Goal: Transaction & Acquisition: Book appointment/travel/reservation

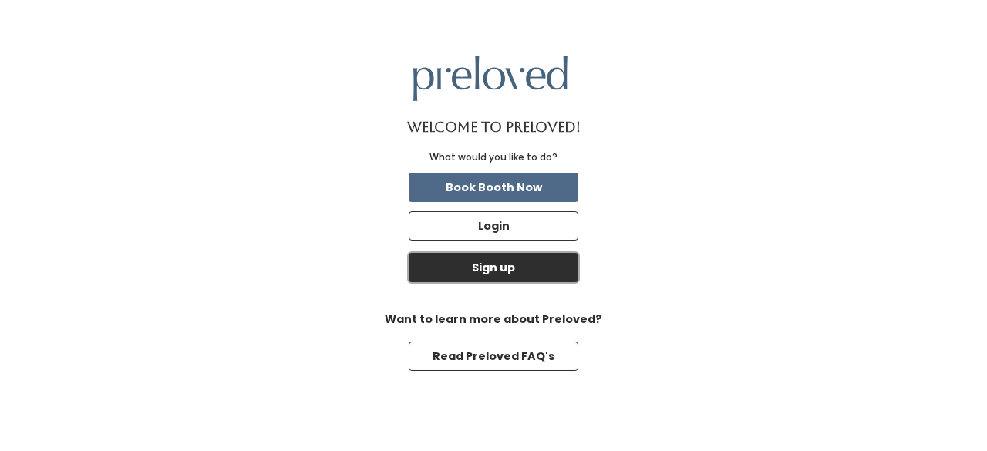
click at [492, 271] on button "Sign up" at bounding box center [494, 267] width 170 height 29
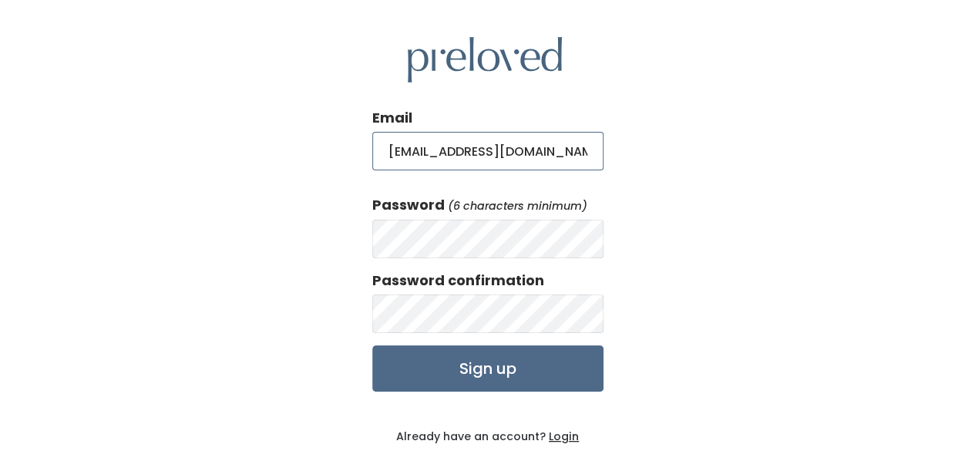
scroll to position [0, 5]
type input "yukonakamura7887@gmail.com"
click at [333, 242] on div "Email yukonakamura7887@gmail.com Password (6 characters minimum) Password confi…" at bounding box center [487, 263] width 975 height 526
click at [362, 241] on div "Email yukonakamura7887@gmail.com Password (6 characters minimum) Password confi…" at bounding box center [487, 263] width 975 height 526
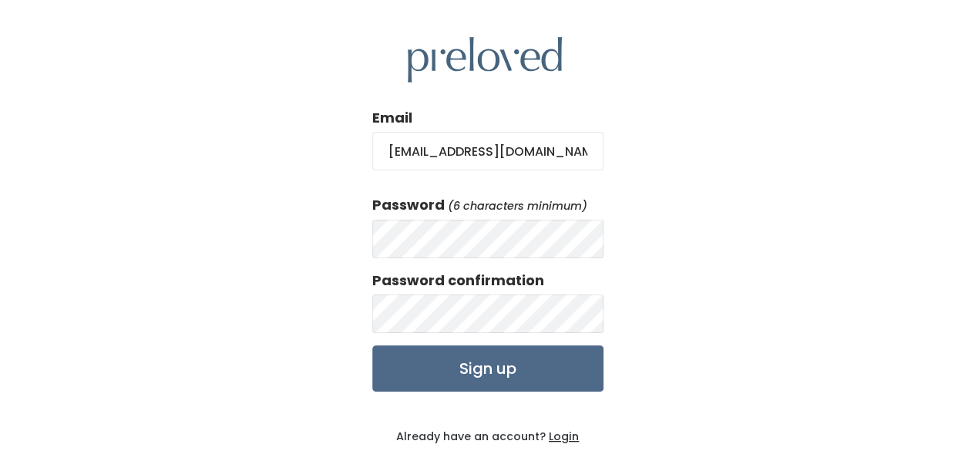
click at [758, 270] on div "Email yukonakamura7887@gmail.com Password (6 characters minimum) Password confi…" at bounding box center [487, 263] width 975 height 526
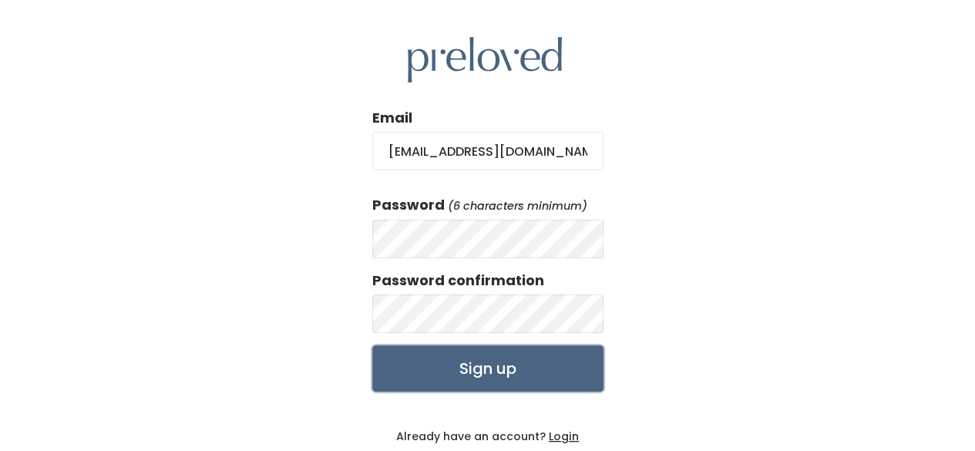
click at [478, 368] on input "Sign up" at bounding box center [487, 368] width 231 height 46
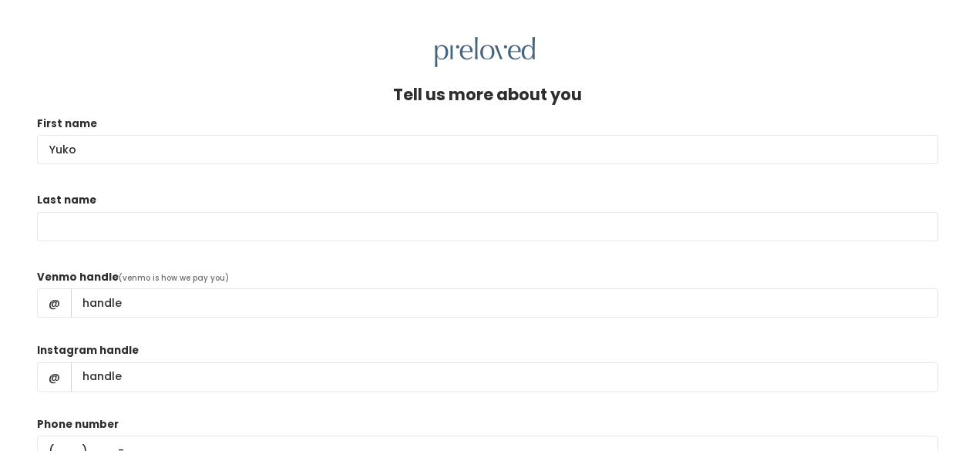
type input "Yuko"
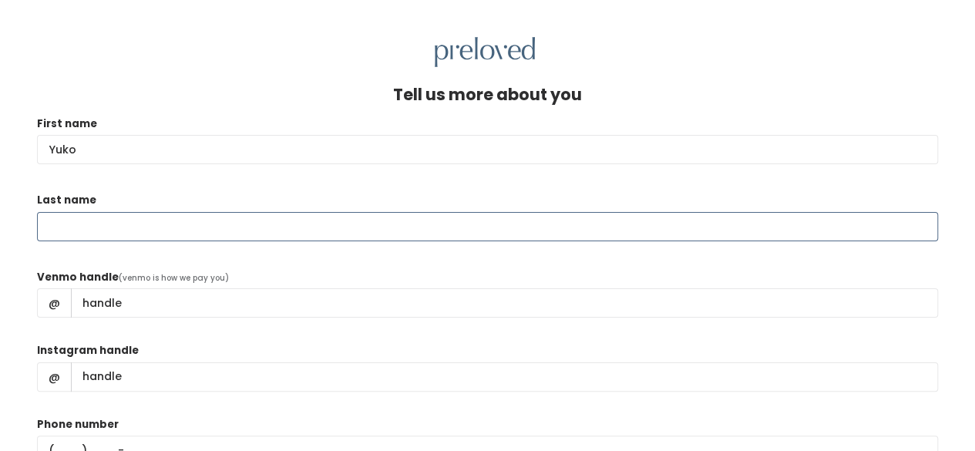
click at [117, 229] on input "Last name" at bounding box center [487, 226] width 901 height 29
type input "[PERSON_NAME]"
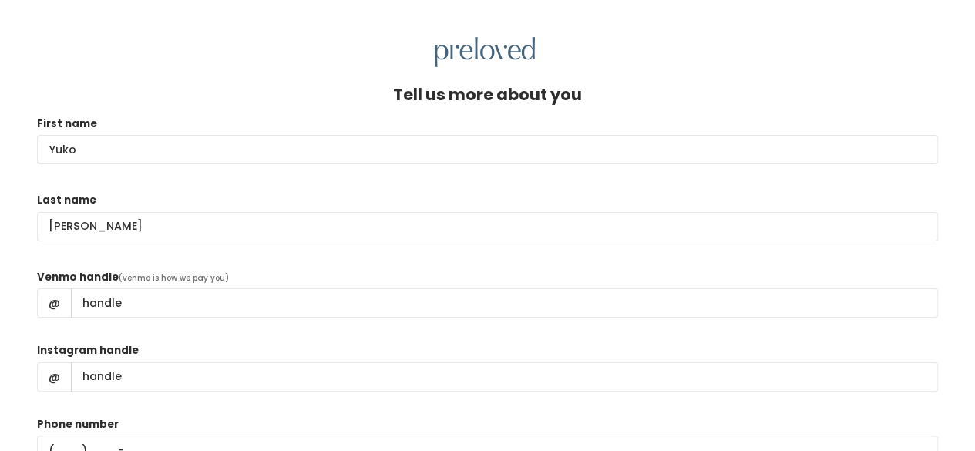
click at [286, 274] on div "Venmo handle (venmo is how we pay you) @" at bounding box center [487, 300] width 901 height 62
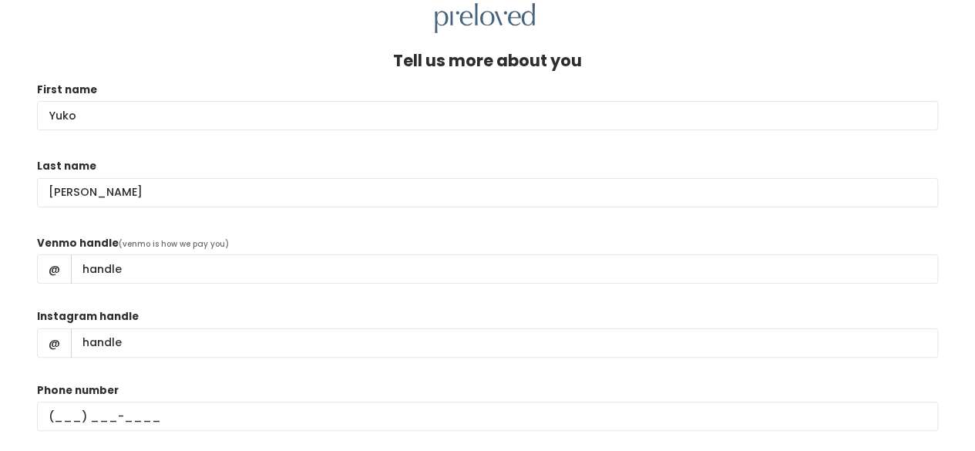
scroll to position [88, 0]
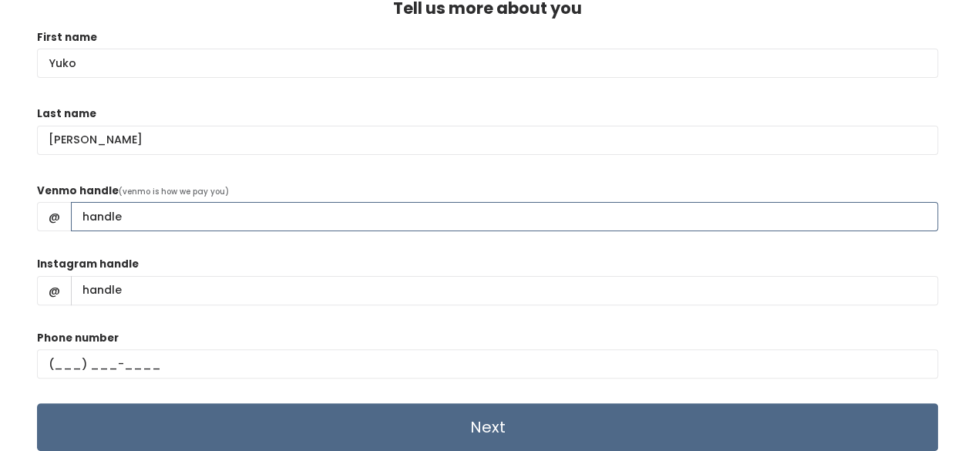
click at [168, 215] on input "Venmo handle" at bounding box center [504, 216] width 867 height 29
type input "Shusuke-Nakamura"
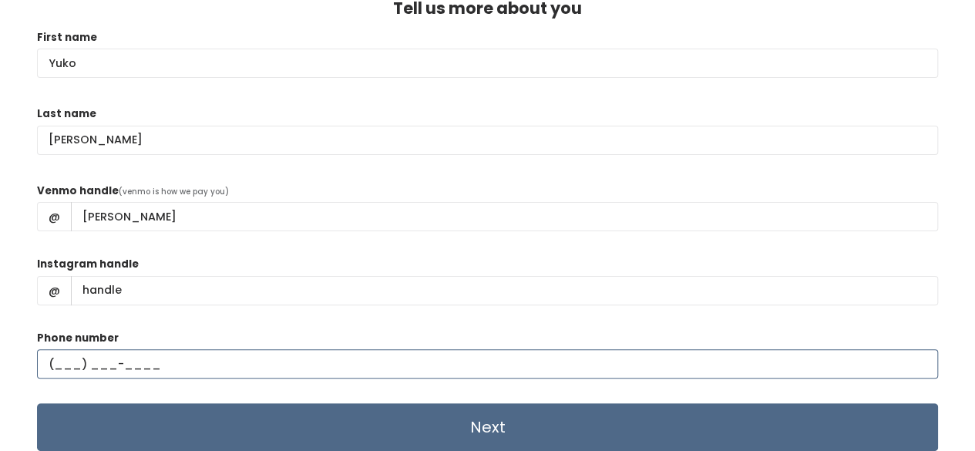
click at [69, 365] on input "text" at bounding box center [487, 363] width 901 height 29
type input "(832) 265-3069"
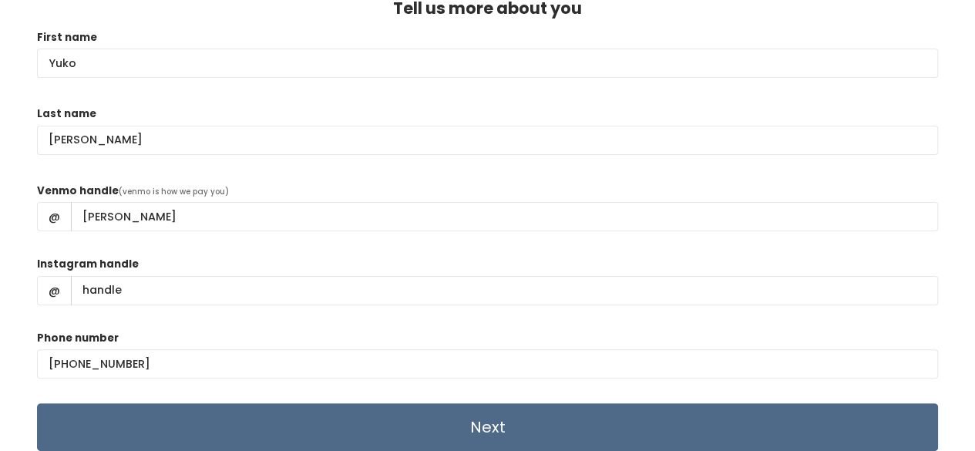
click at [192, 315] on div "Instagram handle @" at bounding box center [487, 287] width 901 height 62
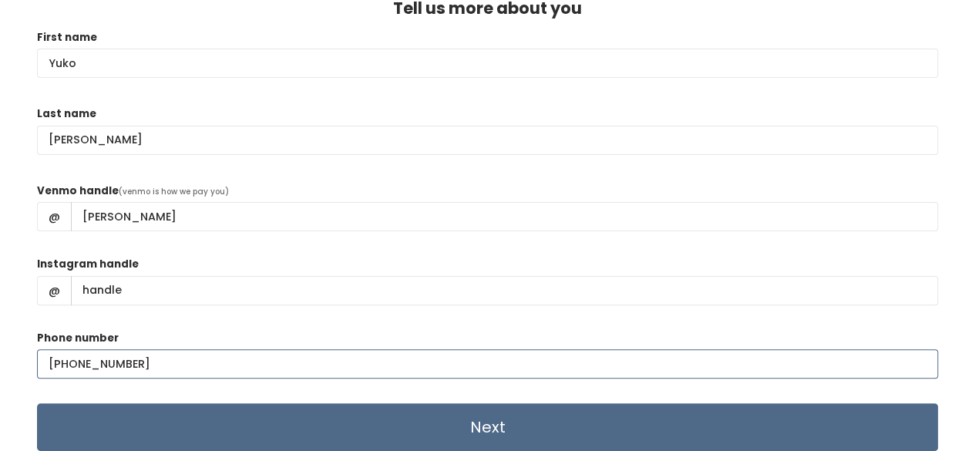
drag, startPoint x: 178, startPoint y: 360, endPoint x: 0, endPoint y: 370, distance: 178.3
click at [0, 370] on div "Tell us more about you First name Yuko Last name Nakamura Venmo handle (venmo i…" at bounding box center [487, 216] width 975 height 471
type input "(832) 265-3069"
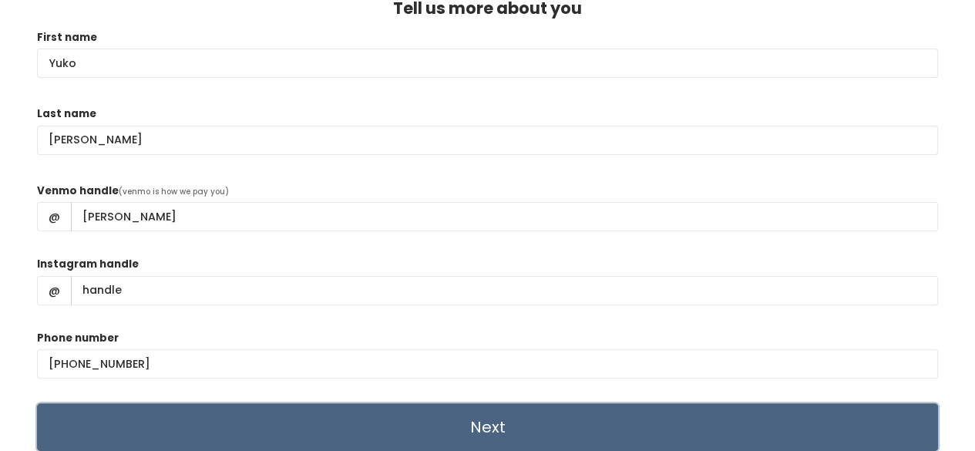
click at [487, 432] on input "Next" at bounding box center [487, 427] width 901 height 48
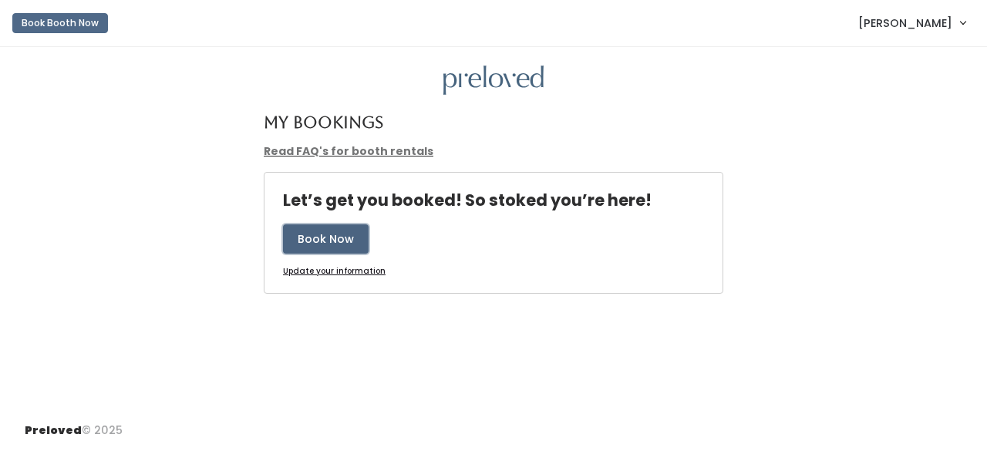
click at [325, 237] on button "Book Now" at bounding box center [326, 238] width 86 height 29
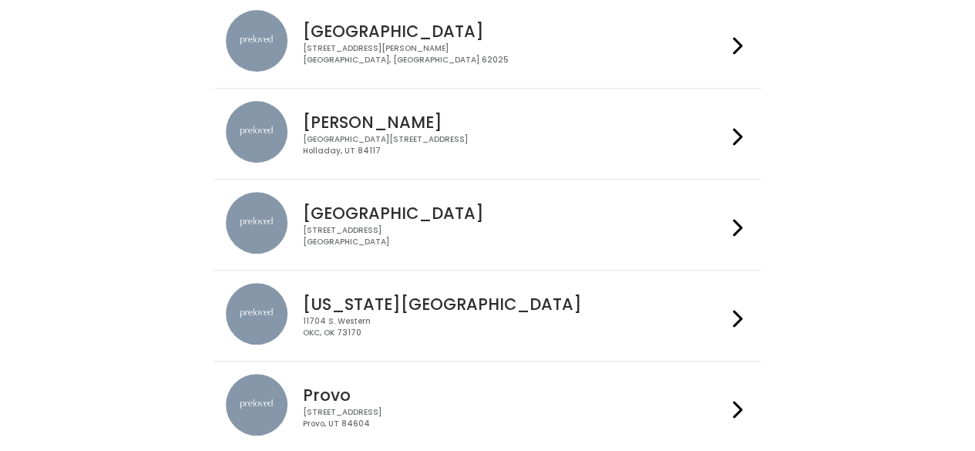
scroll to position [250, 0]
click at [355, 207] on h4 "[GEOGRAPHIC_DATA]" at bounding box center [515, 212] width 424 height 18
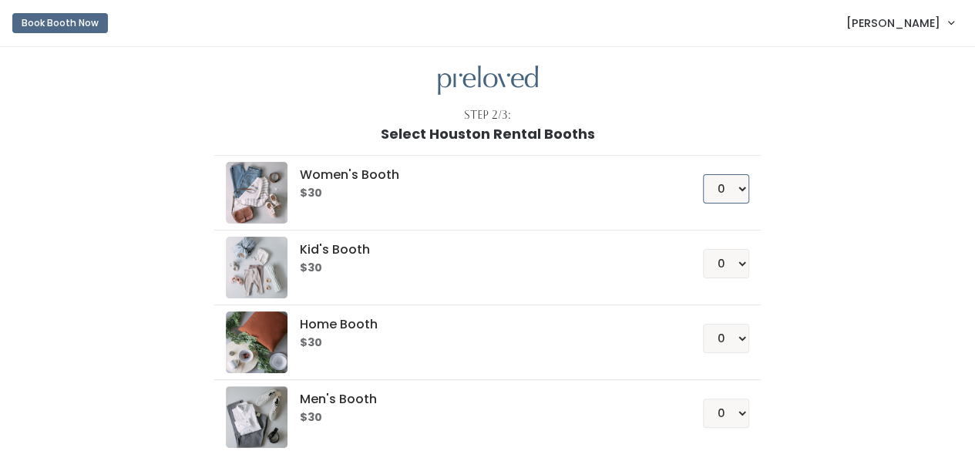
click at [739, 188] on select "0 1 2 3 4" at bounding box center [726, 188] width 46 height 29
click at [704, 174] on select "0 1 2 3 4" at bounding box center [726, 188] width 46 height 29
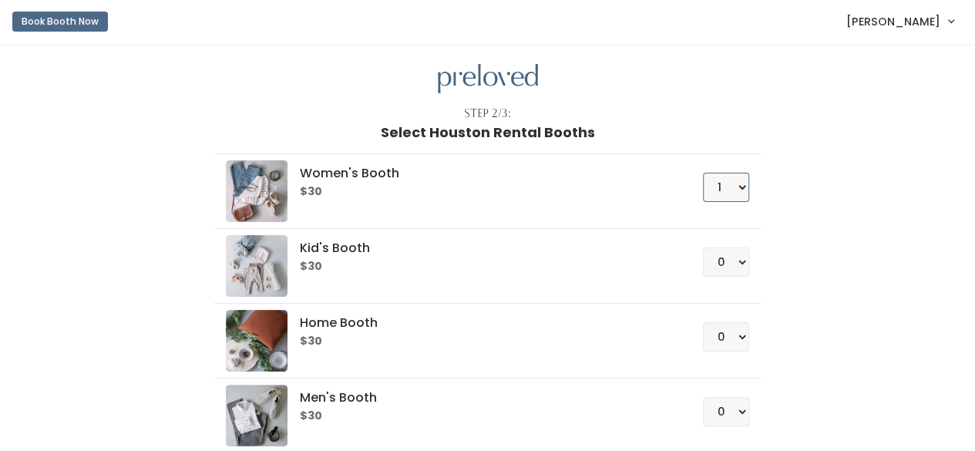
click at [743, 188] on select "0 1 2 3 4" at bounding box center [726, 187] width 46 height 29
select select "0"
click at [704, 173] on select "0 1 2 3 4" at bounding box center [726, 187] width 46 height 29
click at [742, 262] on select "0 1 2 3 4" at bounding box center [726, 261] width 46 height 29
select select "1"
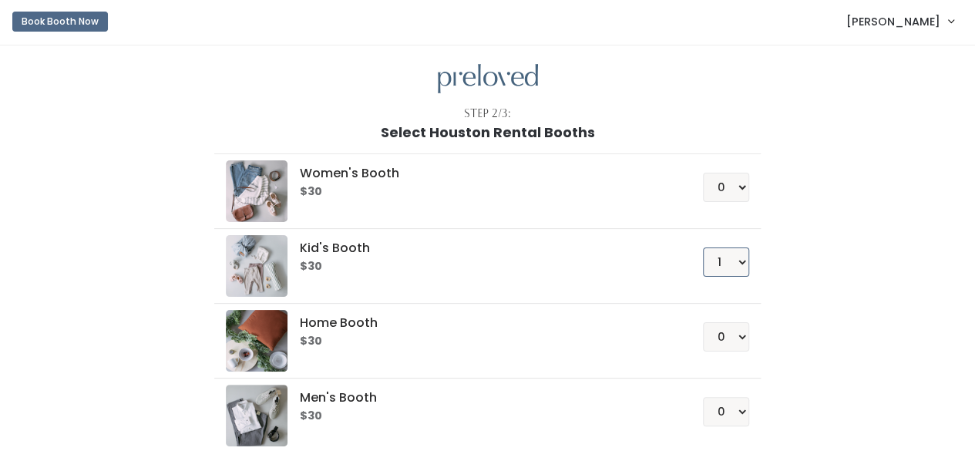
click at [704, 247] on select "0 1 2 3 4" at bounding box center [726, 261] width 46 height 29
click at [823, 282] on div "Women's Booth $30 0 1 2 3 4 Kid's Booth $30 0 1 2 3 4 0" at bounding box center [488, 322] width 848 height 364
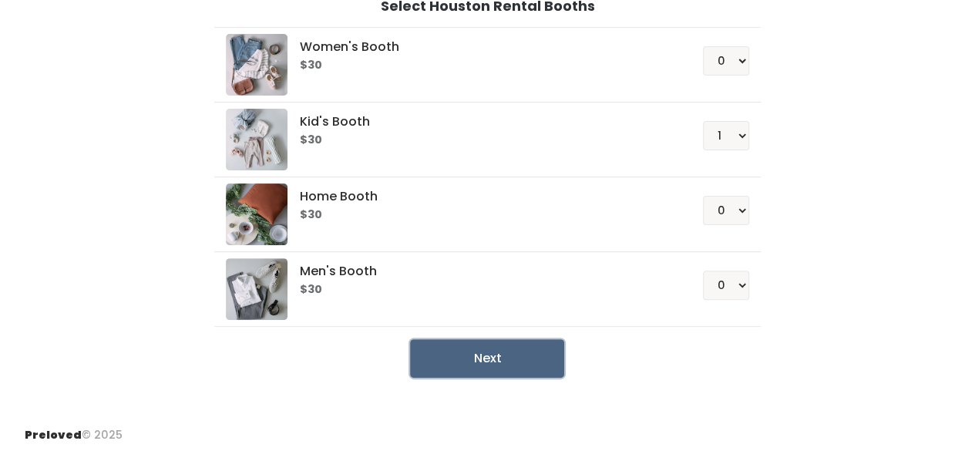
click at [483, 354] on button "Next" at bounding box center [487, 358] width 154 height 39
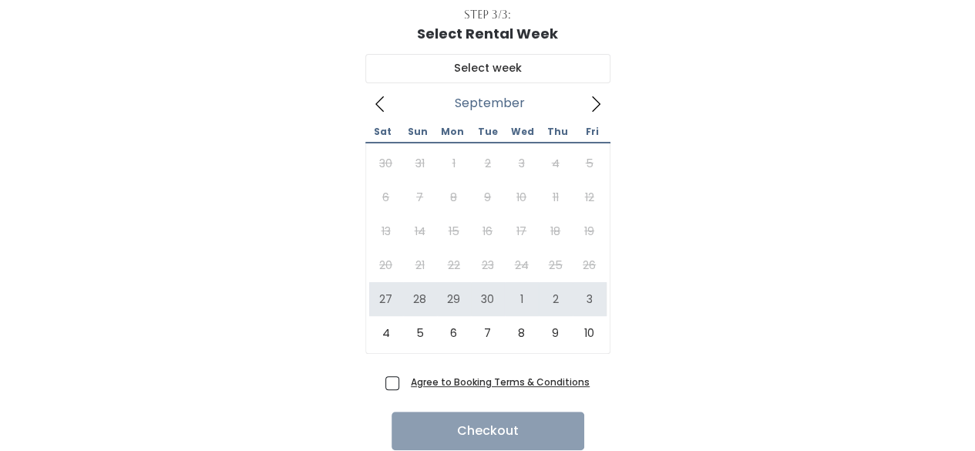
scroll to position [101, 0]
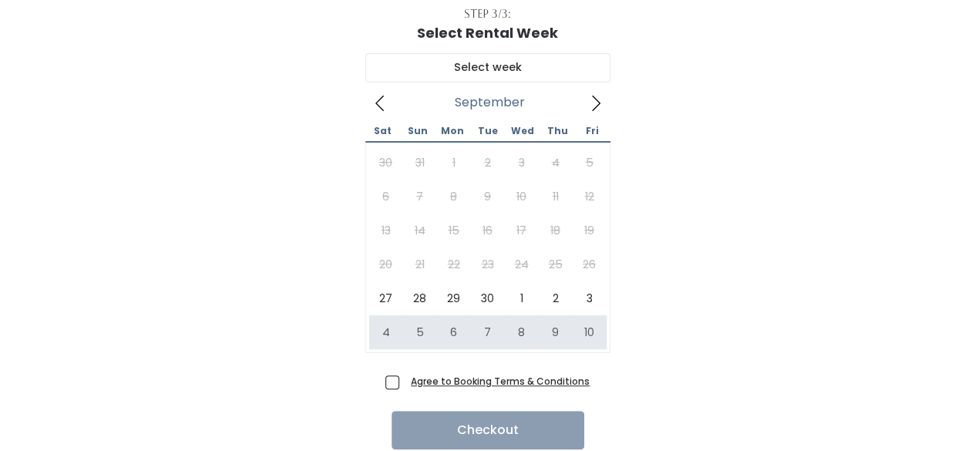
click at [405, 379] on span "Agree to Booking Terms & Conditions" at bounding box center [497, 380] width 185 height 15
click at [405, 379] on input "Agree to Booking Terms & Conditions" at bounding box center [410, 378] width 10 height 10
checkbox input "true"
type input "October 4 to October 10"
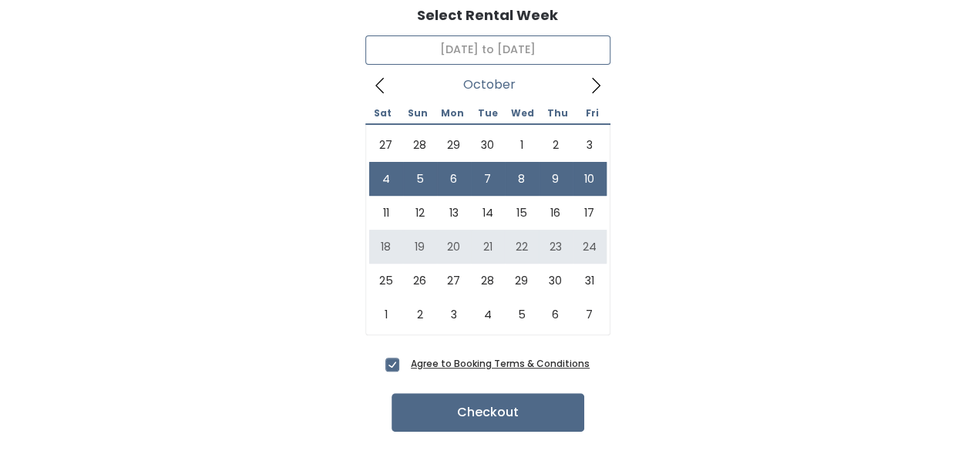
scroll to position [157, 0]
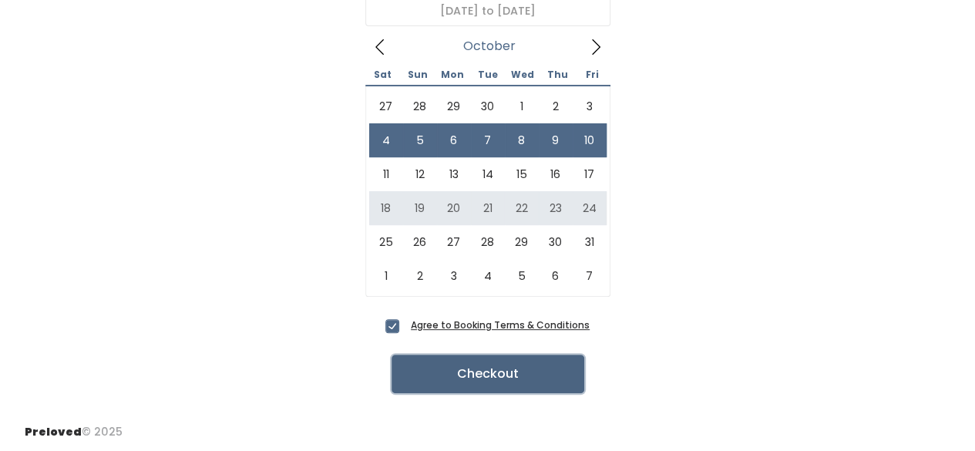
click at [506, 382] on button "Checkout" at bounding box center [488, 374] width 193 height 39
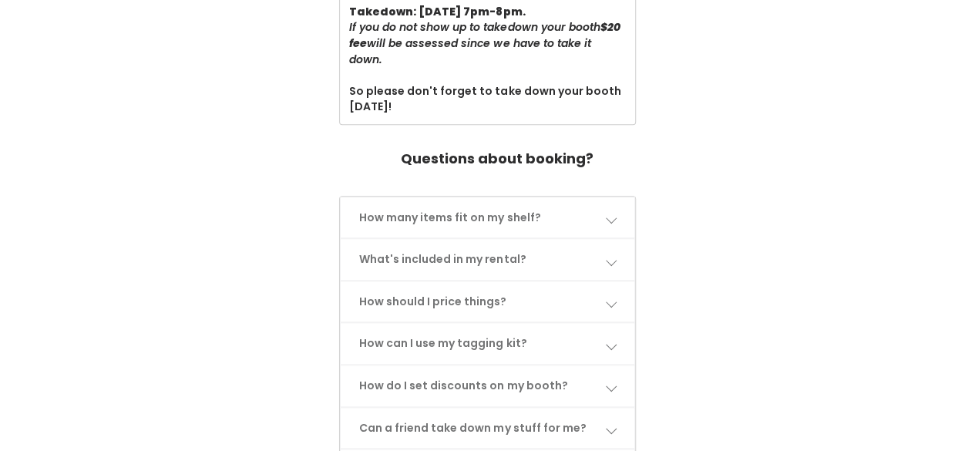
scroll to position [748, 0]
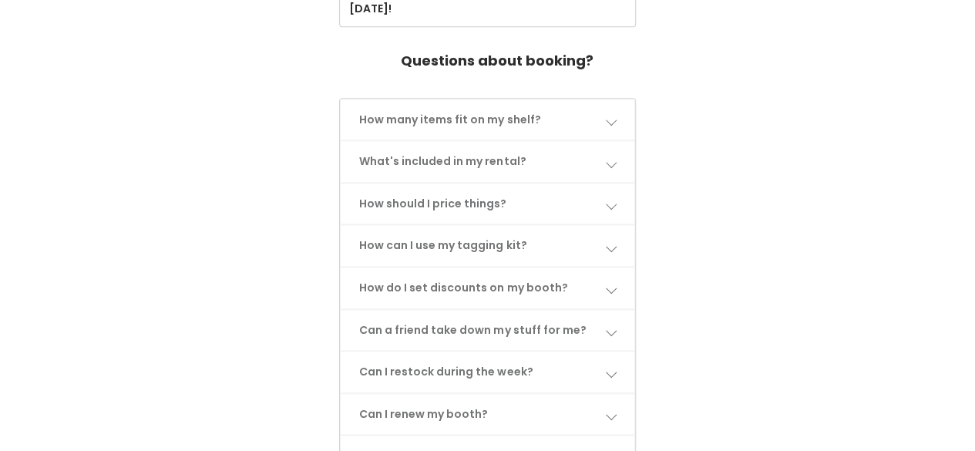
click at [514, 112] on link "How many items fit on my shelf?" at bounding box center [487, 119] width 293 height 41
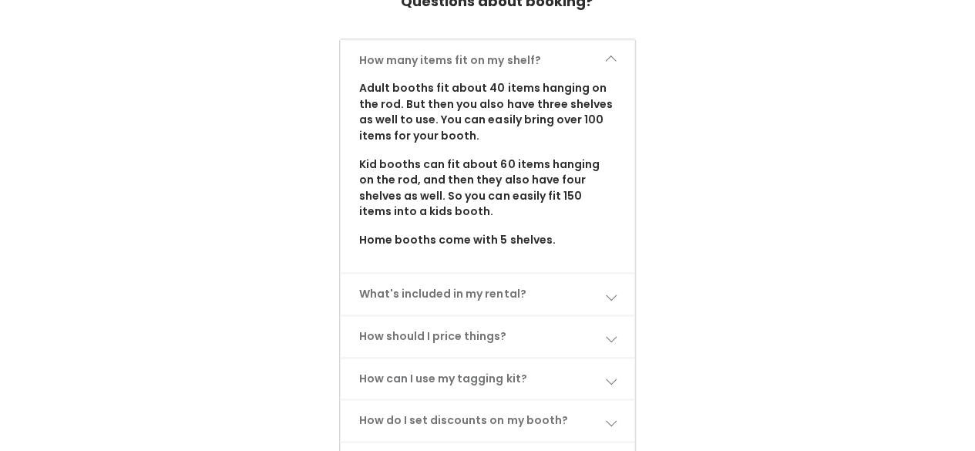
scroll to position [874, 0]
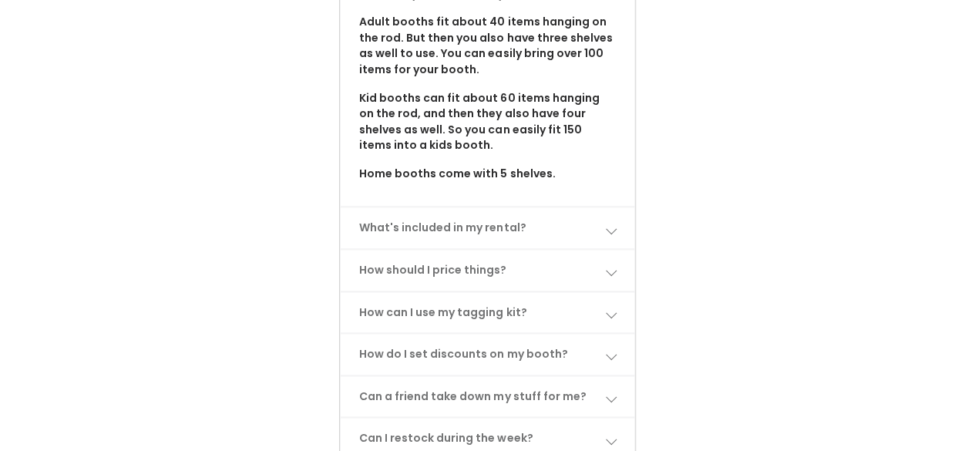
click at [391, 223] on link "What's included in my rental?" at bounding box center [487, 227] width 293 height 41
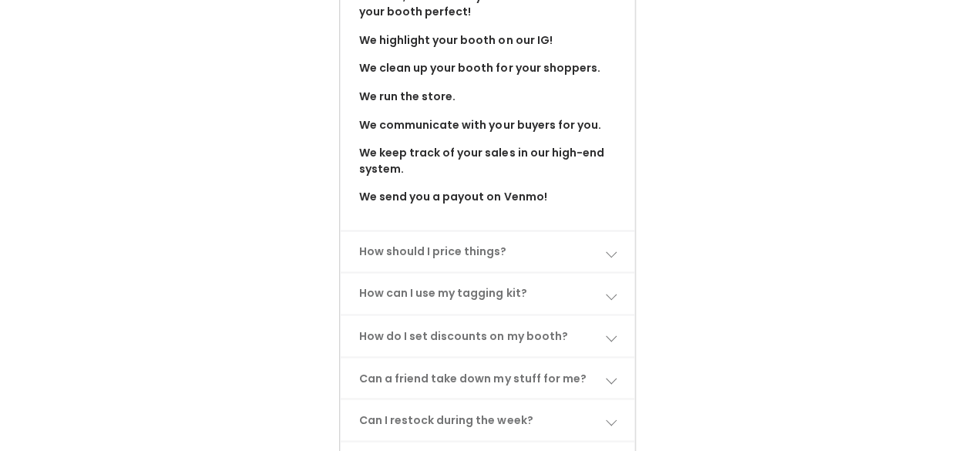
scroll to position [1233, 0]
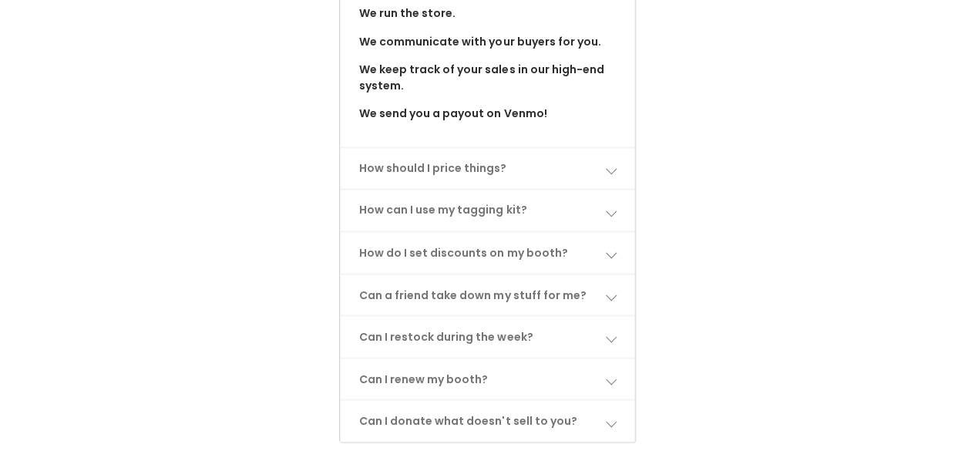
click at [438, 166] on link "How should I price things?" at bounding box center [487, 168] width 293 height 41
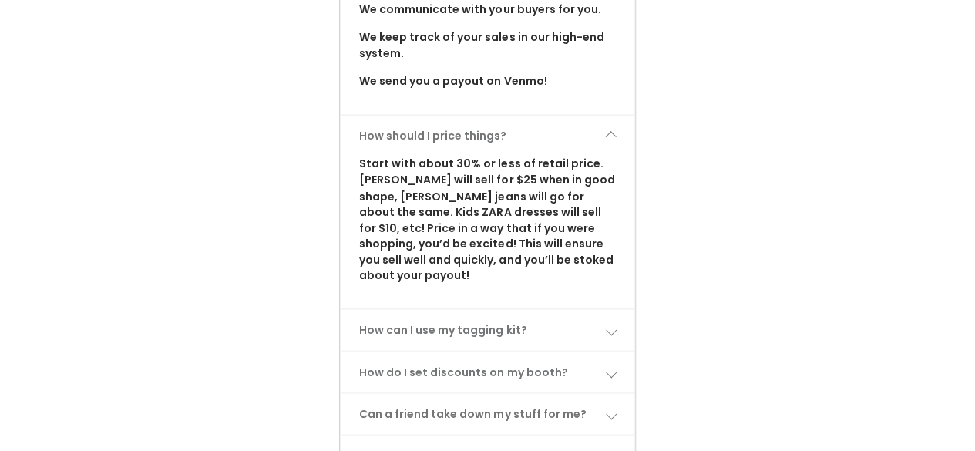
scroll to position [1323, 0]
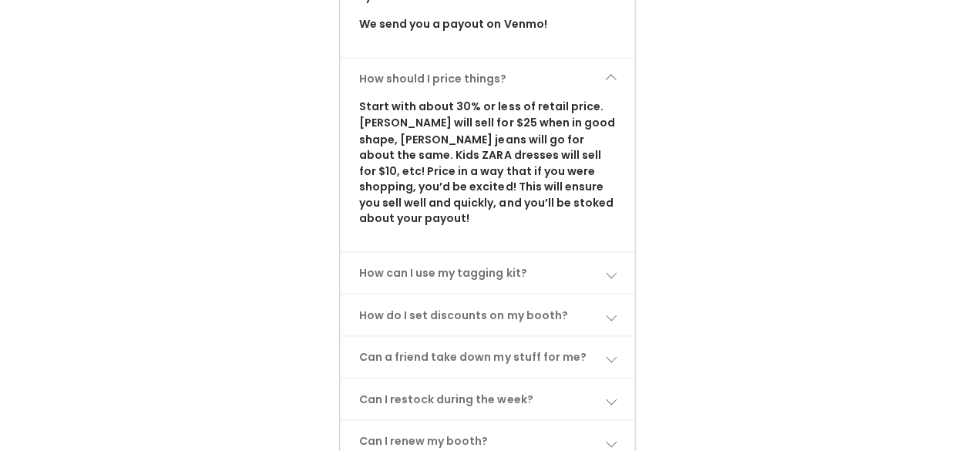
click at [415, 272] on link "How can I use my tagging kit?" at bounding box center [487, 272] width 293 height 41
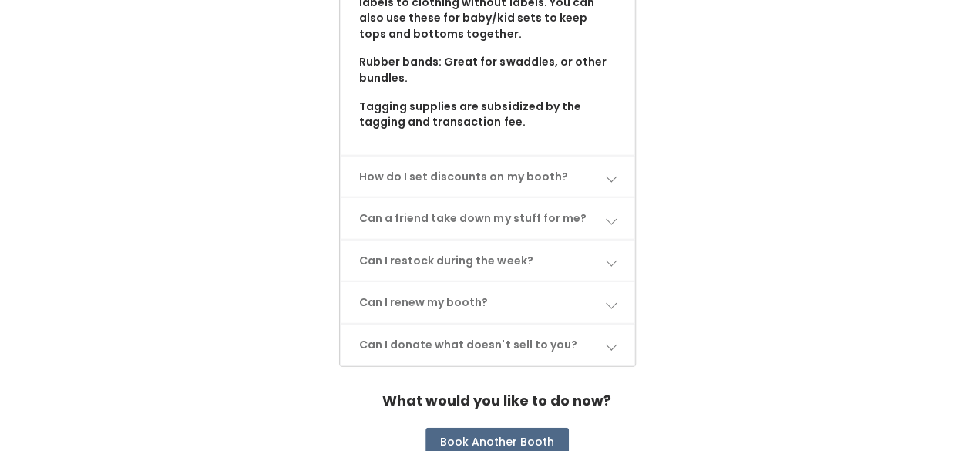
scroll to position [1893, 0]
click at [458, 172] on link "How do I set discounts on my booth?" at bounding box center [487, 176] width 293 height 41
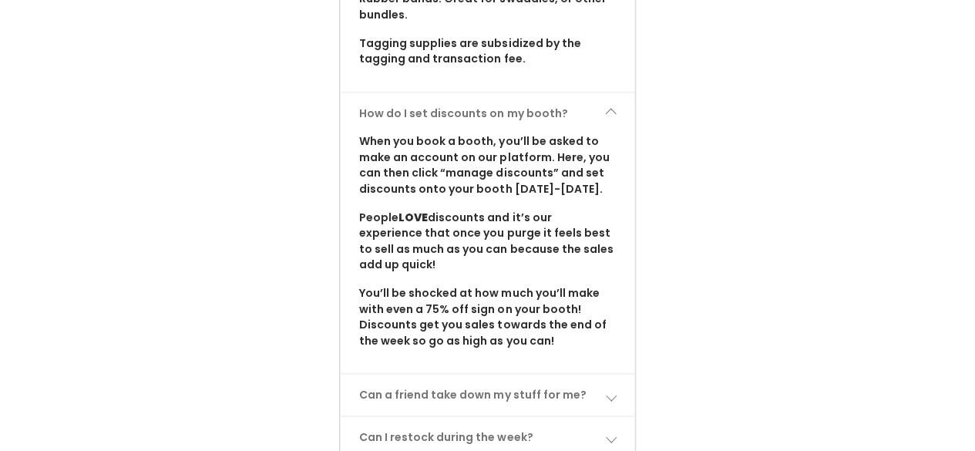
scroll to position [1956, 0]
